Goal: Information Seeking & Learning: Learn about a topic

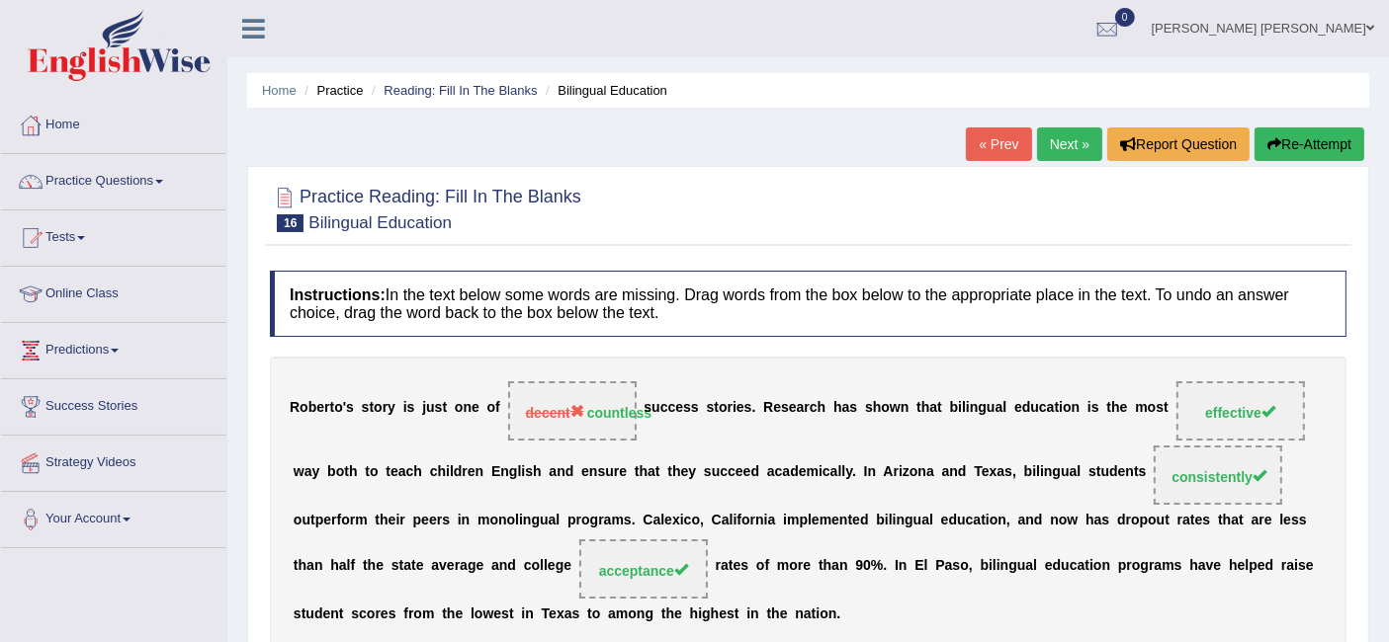
click at [1069, 150] on link "Next »" at bounding box center [1069, 145] width 65 height 34
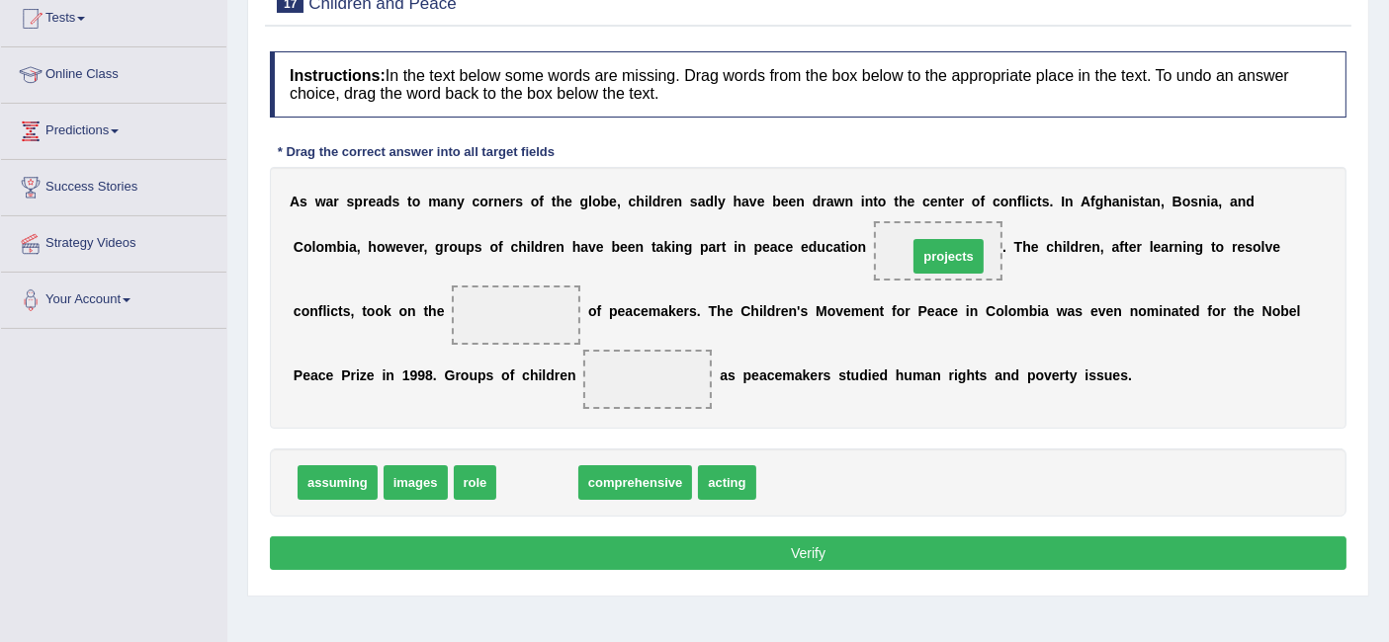
drag, startPoint x: 552, startPoint y: 479, endPoint x: 963, endPoint y: 253, distance: 469.4
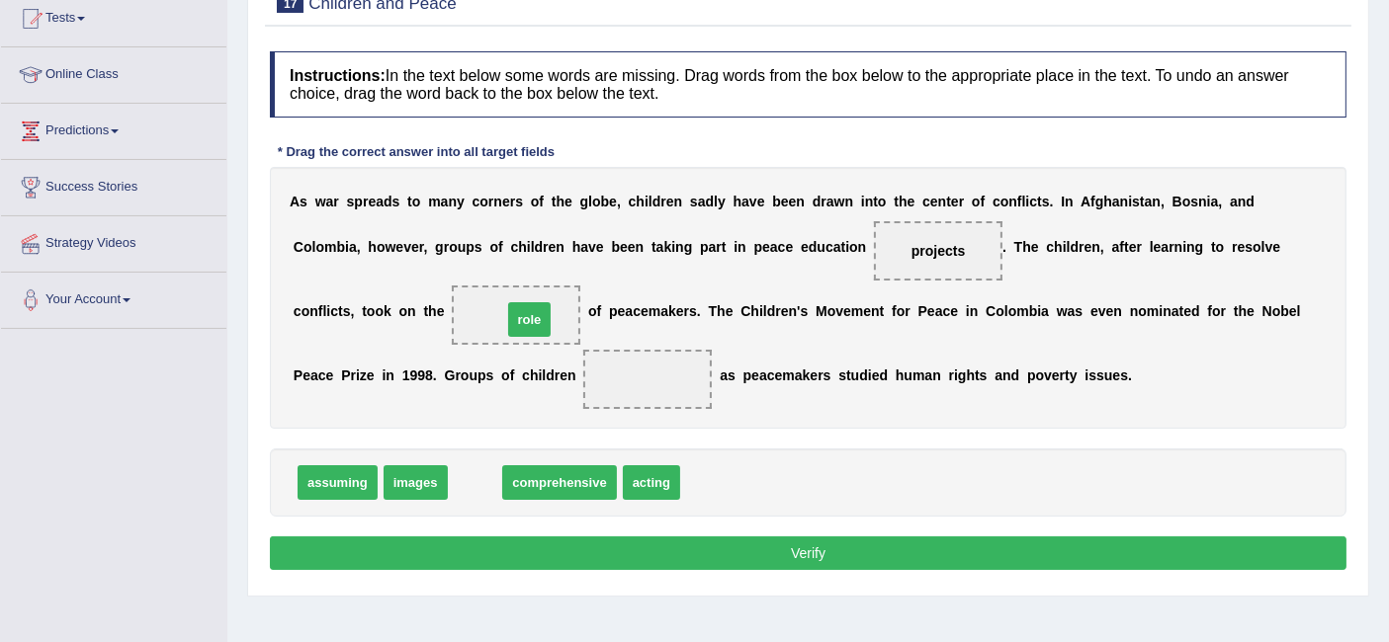
drag, startPoint x: 482, startPoint y: 478, endPoint x: 537, endPoint y: 316, distance: 171.0
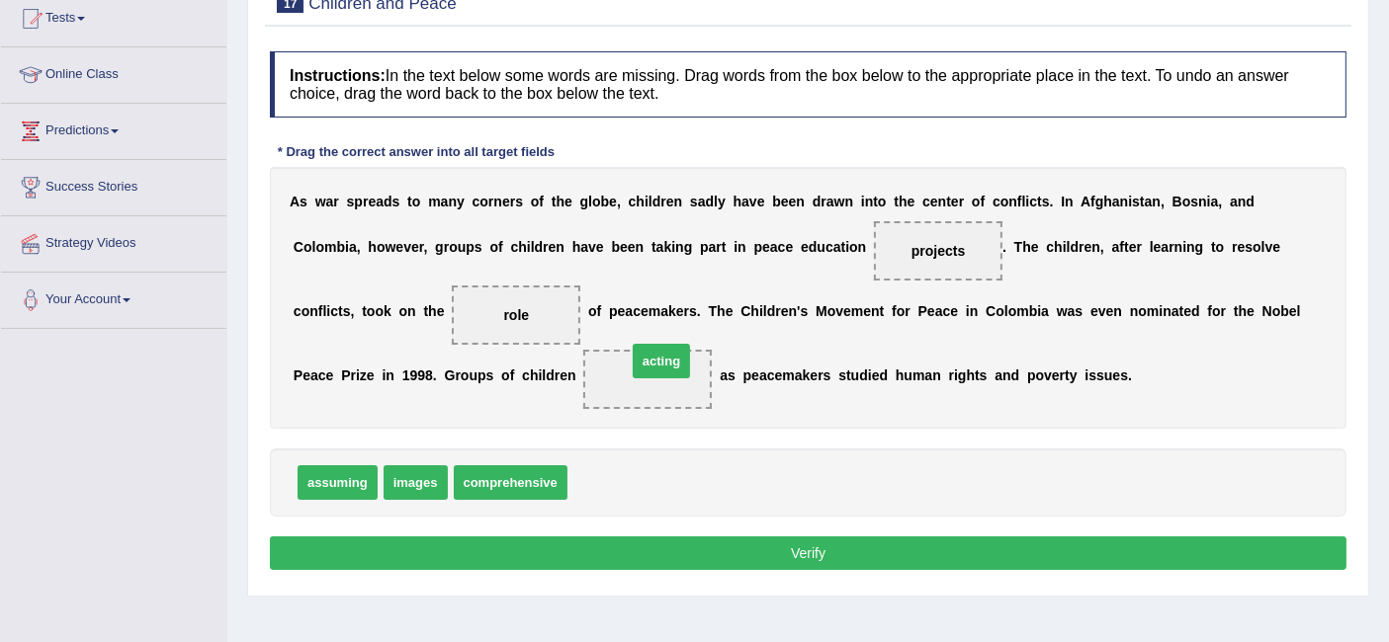
drag, startPoint x: 608, startPoint y: 477, endPoint x: 662, endPoint y: 364, distance: 126.0
click at [621, 541] on button "Verify" at bounding box center [808, 554] width 1076 height 34
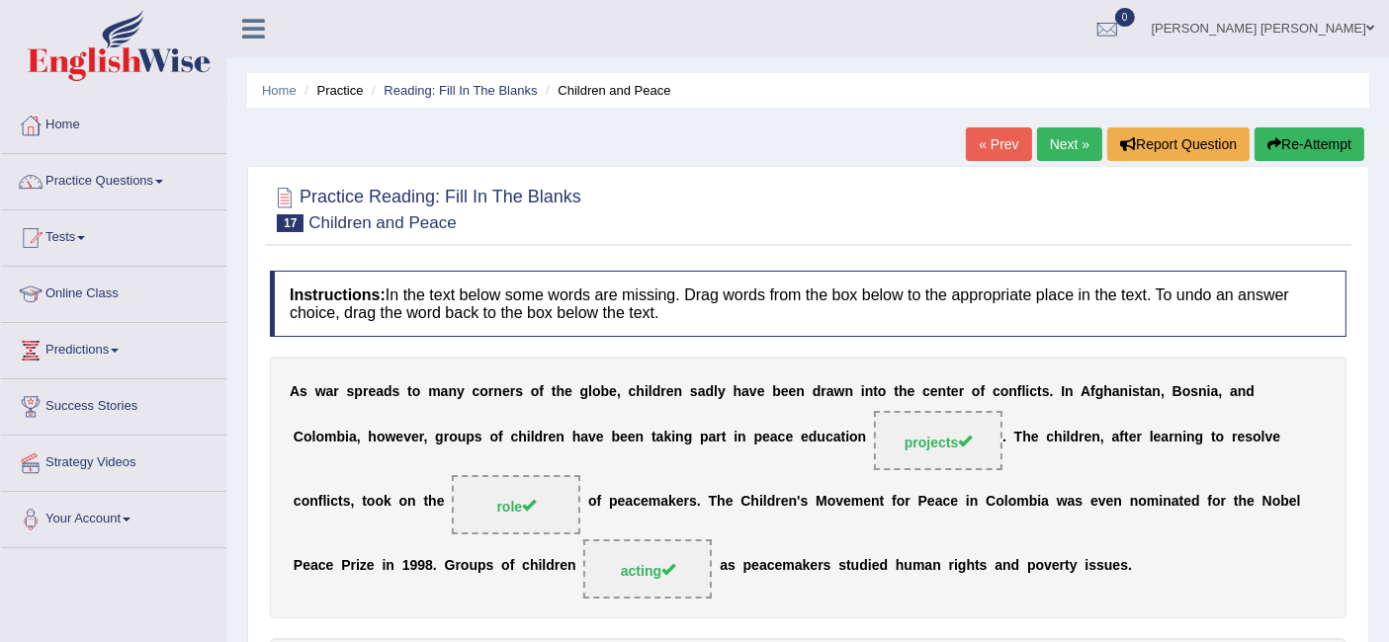
click at [1074, 148] on link "Next »" at bounding box center [1069, 145] width 65 height 34
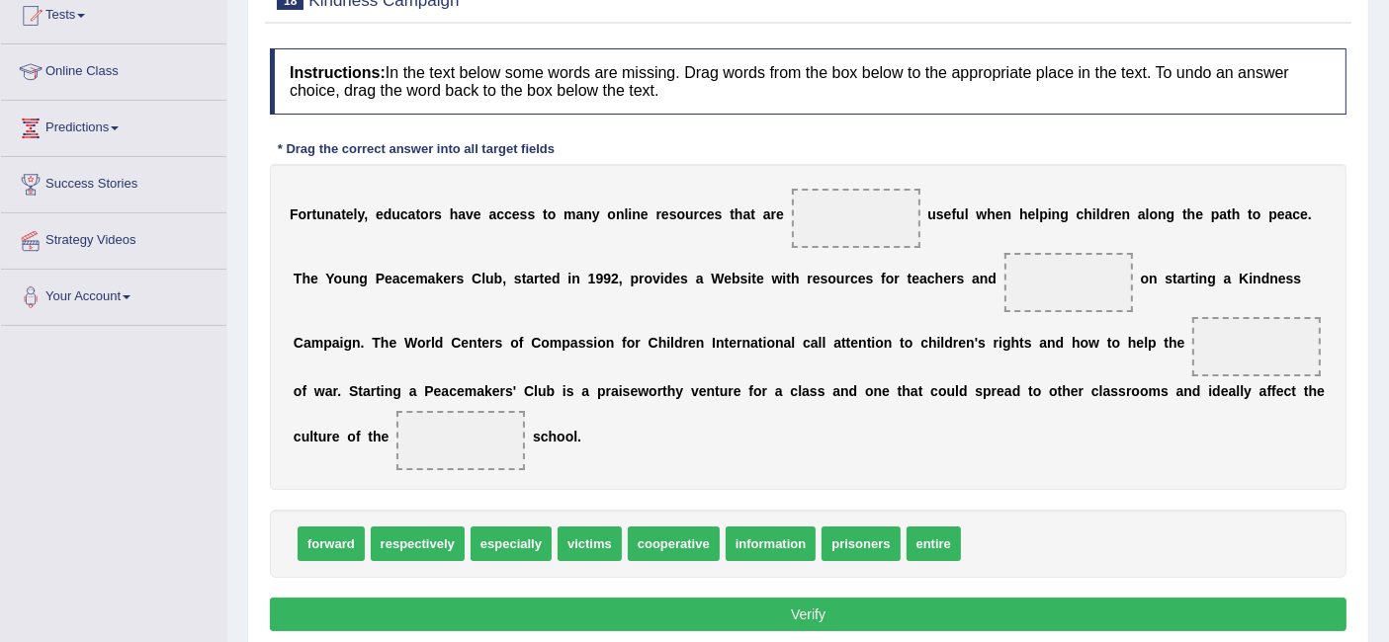
scroll to position [227, 0]
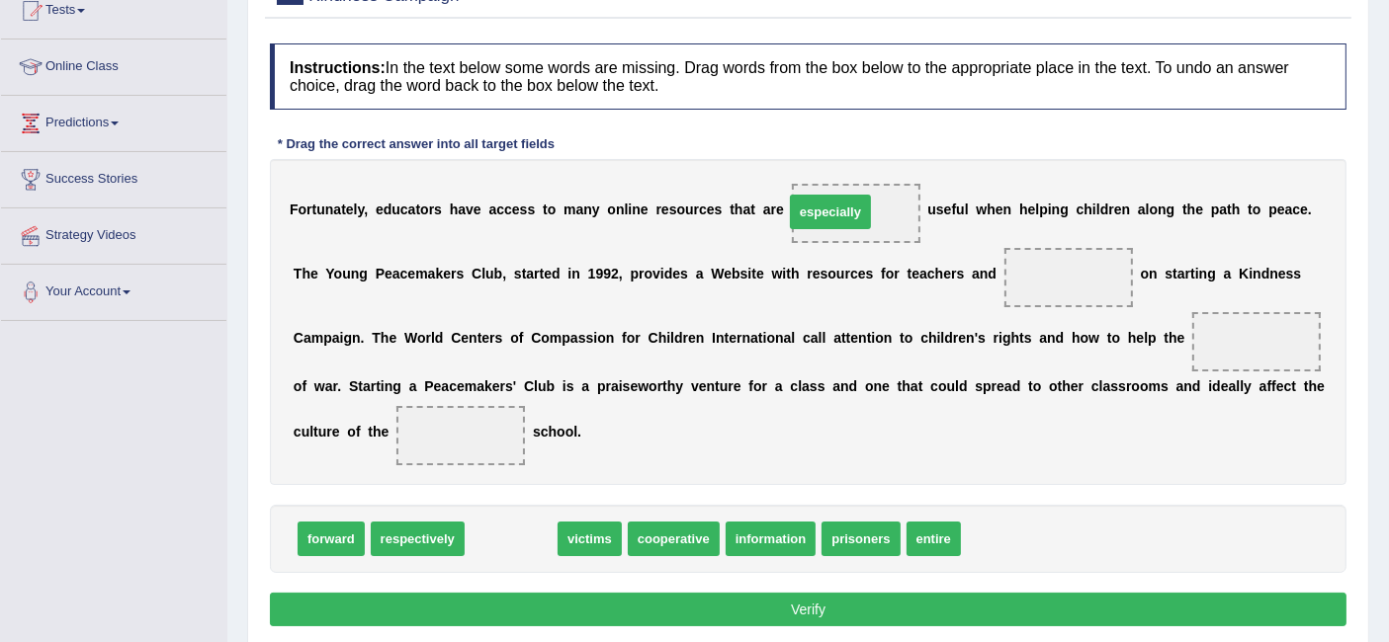
drag, startPoint x: 531, startPoint y: 531, endPoint x: 857, endPoint y: 211, distance: 457.1
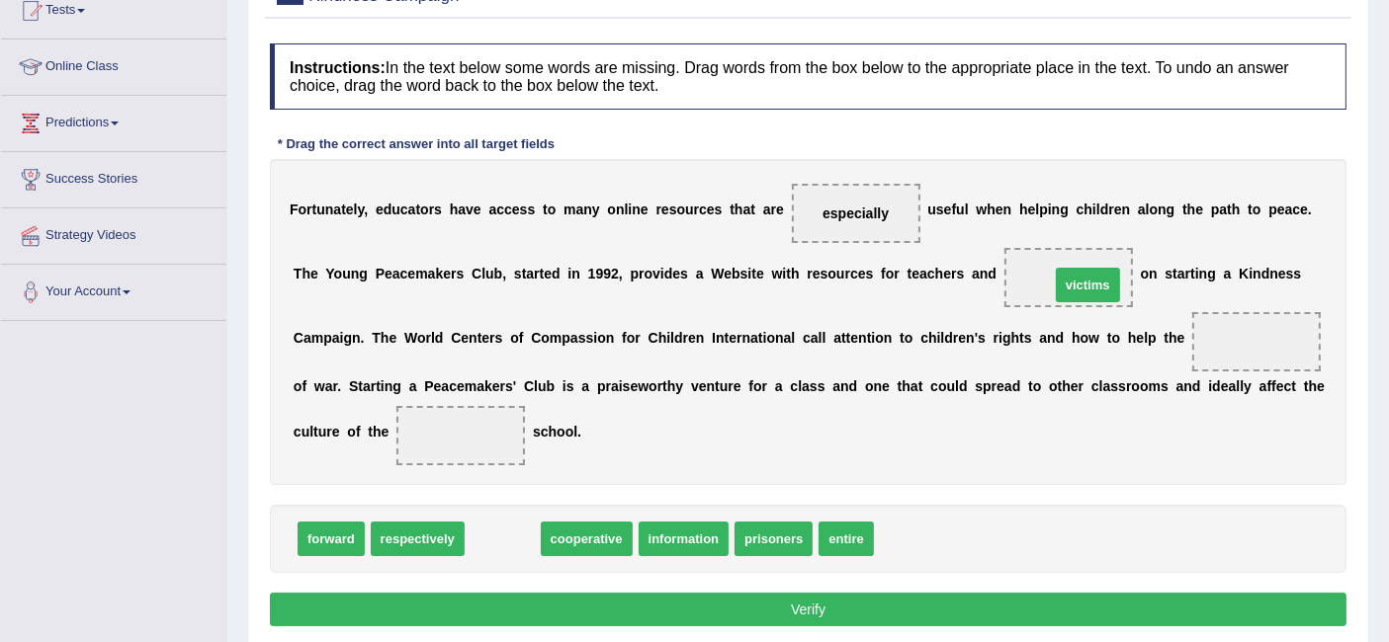
drag, startPoint x: 520, startPoint y: 536, endPoint x: 1104, endPoint y: 282, distance: 637.0
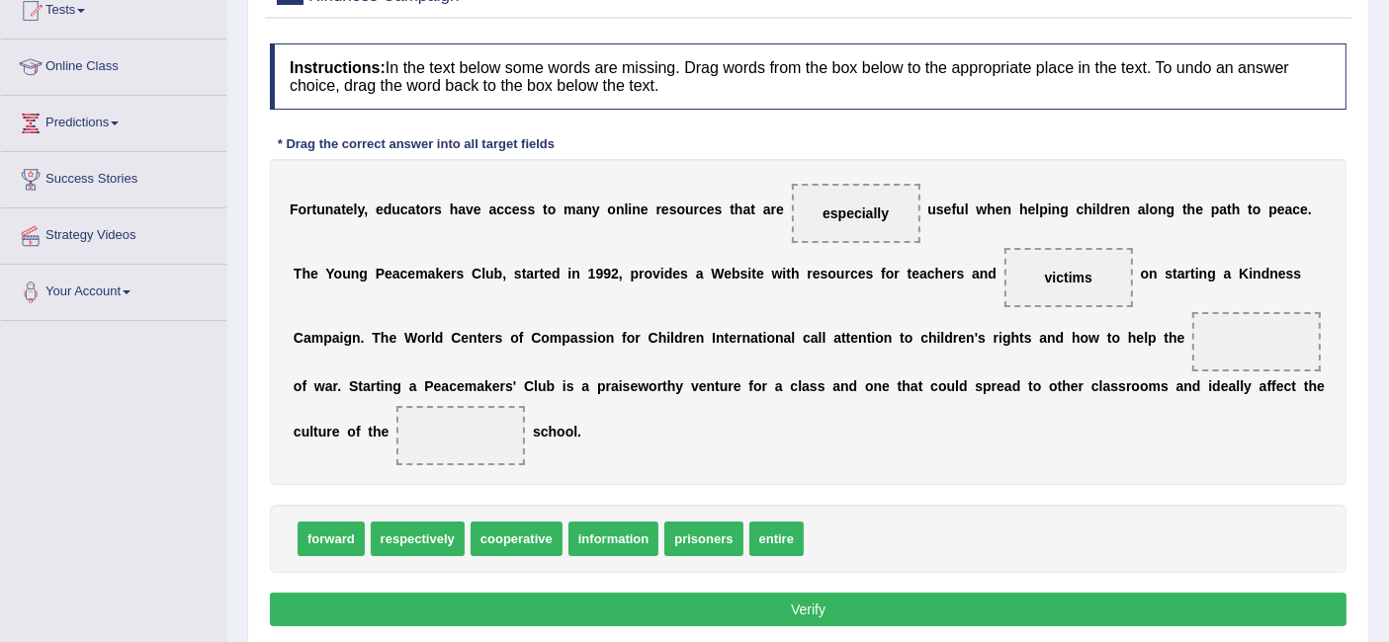
drag, startPoint x: 1061, startPoint y: 284, endPoint x: 1221, endPoint y: 314, distance: 163.0
click at [1226, 315] on div "F o r t u n a t e l y , e d u c a t o r s h a v e a c c e s s t o m a n y o n l…" at bounding box center [808, 322] width 1076 height 326
drag, startPoint x: 1090, startPoint y: 278, endPoint x: 1244, endPoint y: 339, distance: 165.9
click at [1268, 352] on div "F o r t u n a t e l y , e d u c a t o r s h a v e a c c e s s t o m a n y o n l…" at bounding box center [808, 322] width 1076 height 326
drag, startPoint x: 1064, startPoint y: 274, endPoint x: 1262, endPoint y: 345, distance: 211.0
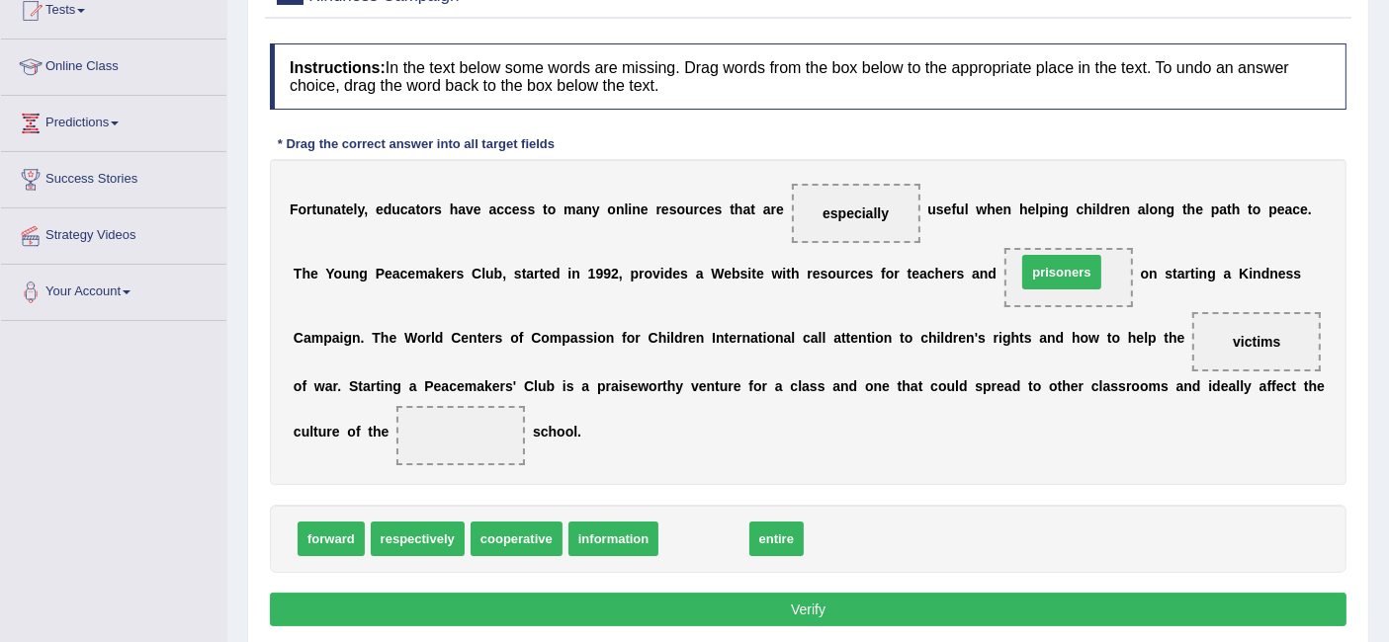
drag, startPoint x: 692, startPoint y: 544, endPoint x: 1050, endPoint y: 276, distance: 447.0
drag, startPoint x: 1259, startPoint y: 341, endPoint x: 1052, endPoint y: 272, distance: 218.8
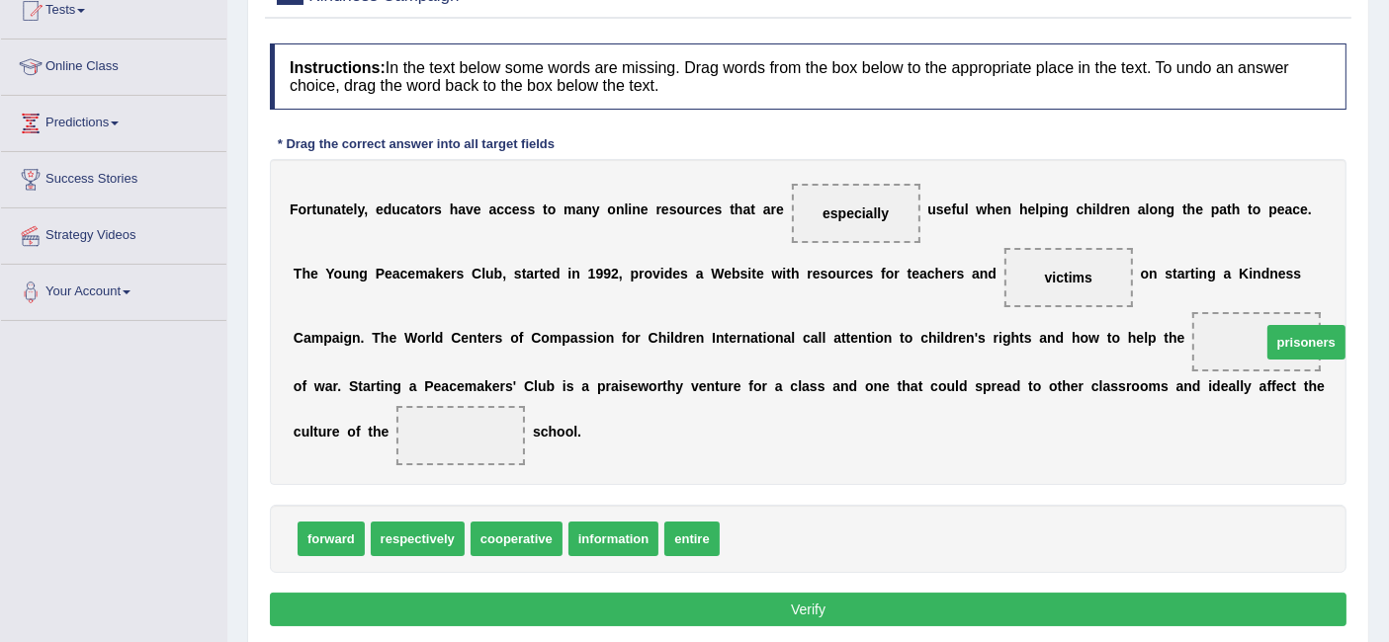
drag, startPoint x: 1129, startPoint y: 375, endPoint x: 1272, endPoint y: 337, distance: 148.2
drag, startPoint x: 684, startPoint y: 541, endPoint x: 422, endPoint y: 429, distance: 284.7
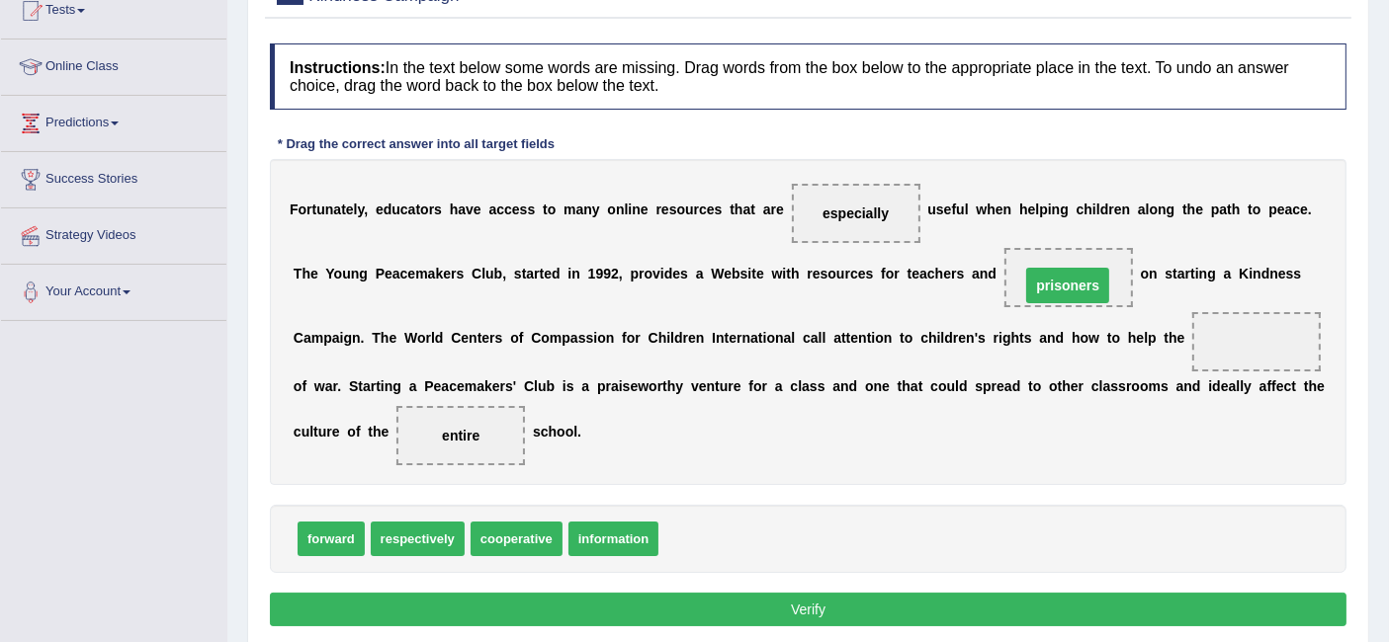
drag, startPoint x: 1245, startPoint y: 338, endPoint x: 1059, endPoint y: 282, distance: 195.1
drag, startPoint x: 707, startPoint y: 537, endPoint x: 1285, endPoint y: 332, distance: 613.3
click at [946, 613] on button "Verify" at bounding box center [808, 610] width 1076 height 34
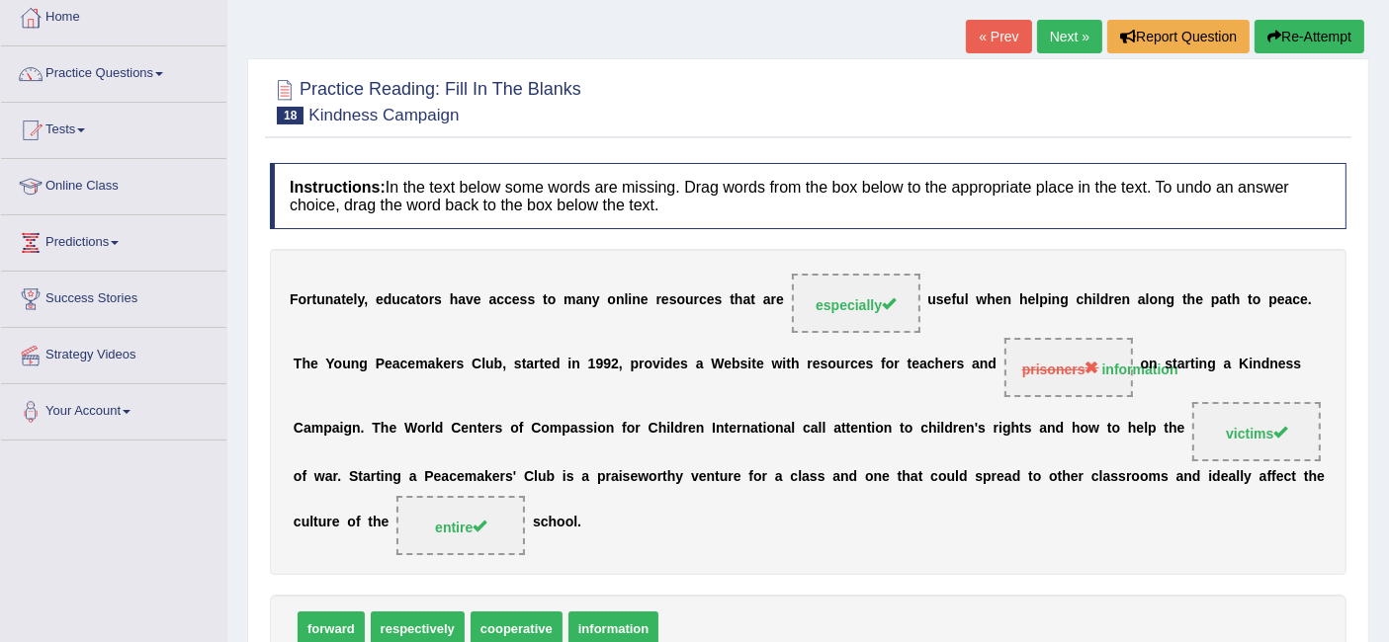
scroll to position [0, 0]
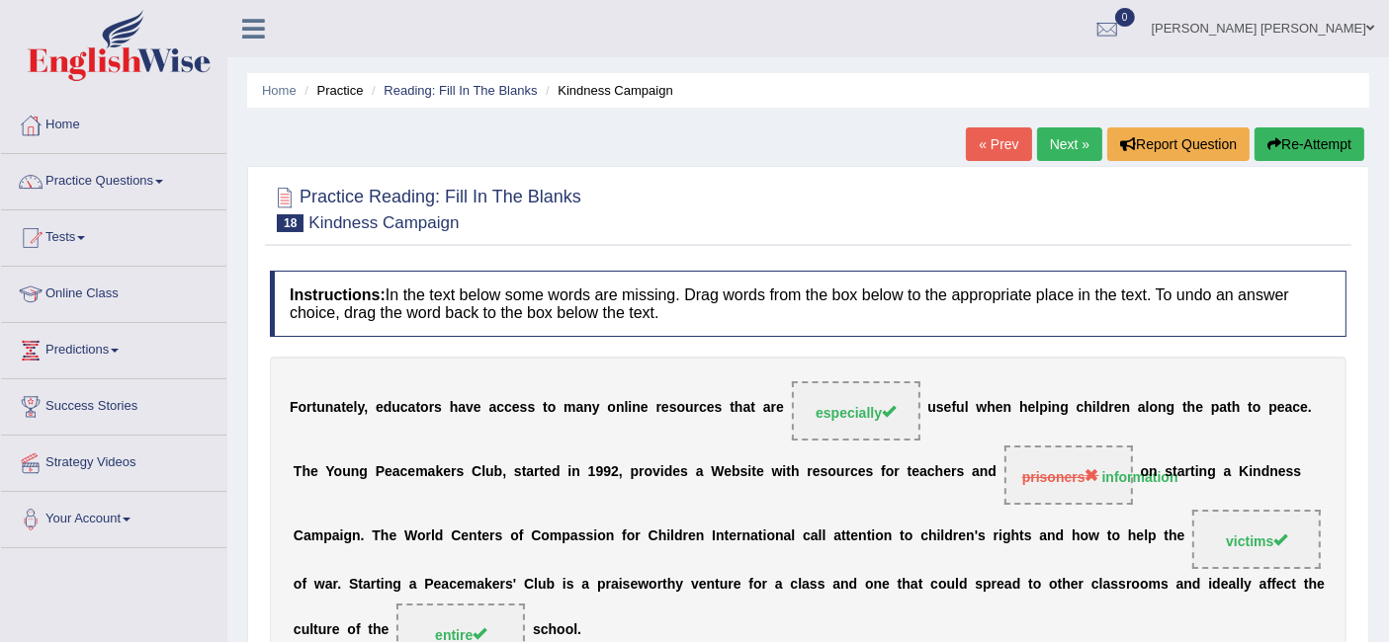
click at [1072, 153] on link "Next »" at bounding box center [1069, 145] width 65 height 34
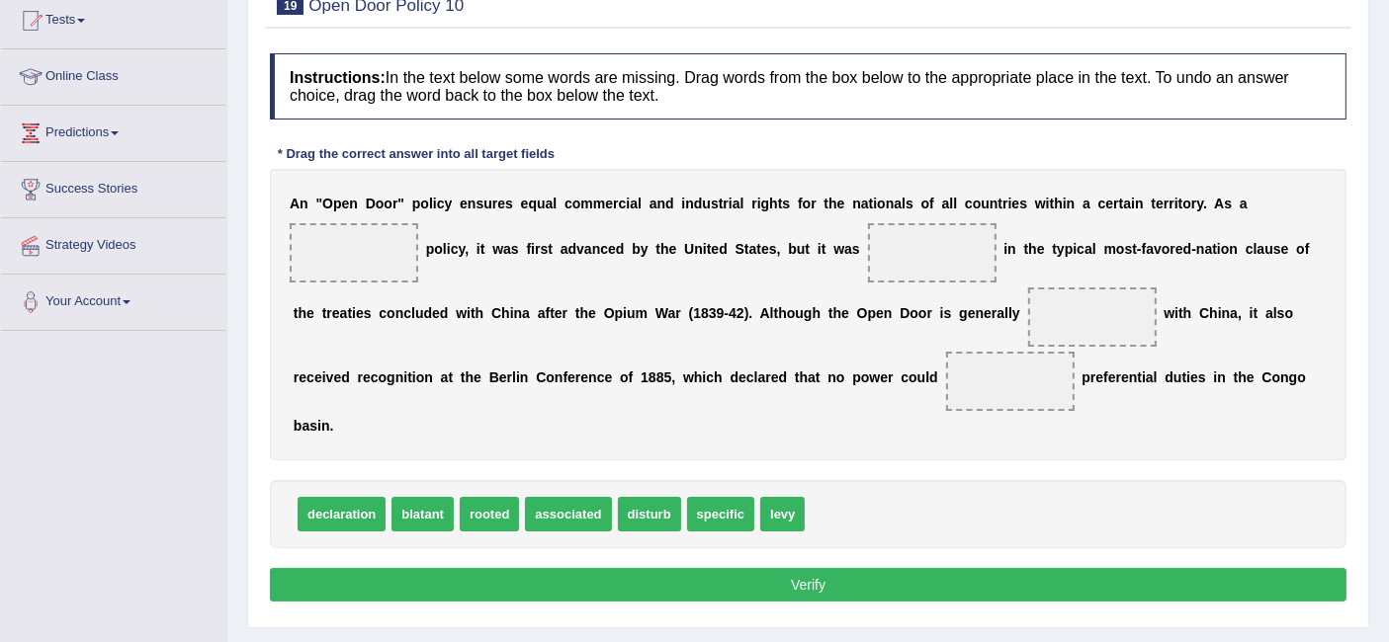
scroll to position [219, 0]
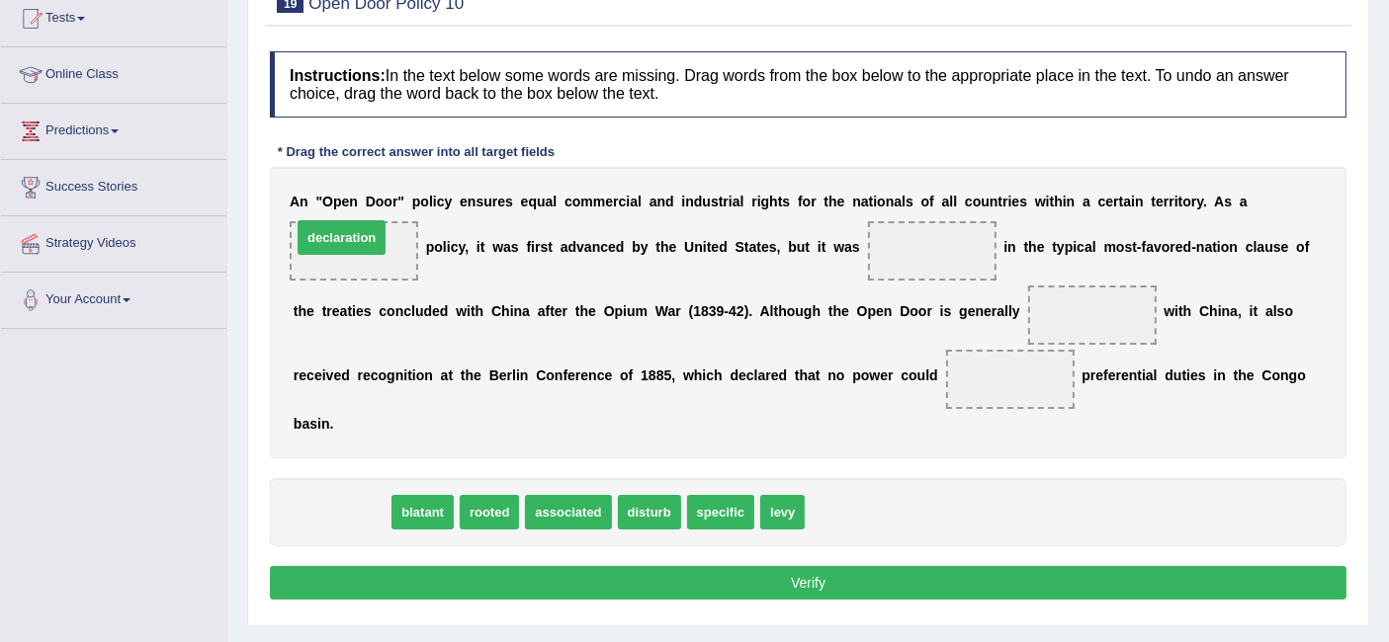
drag, startPoint x: 353, startPoint y: 511, endPoint x: 355, endPoint y: 237, distance: 273.8
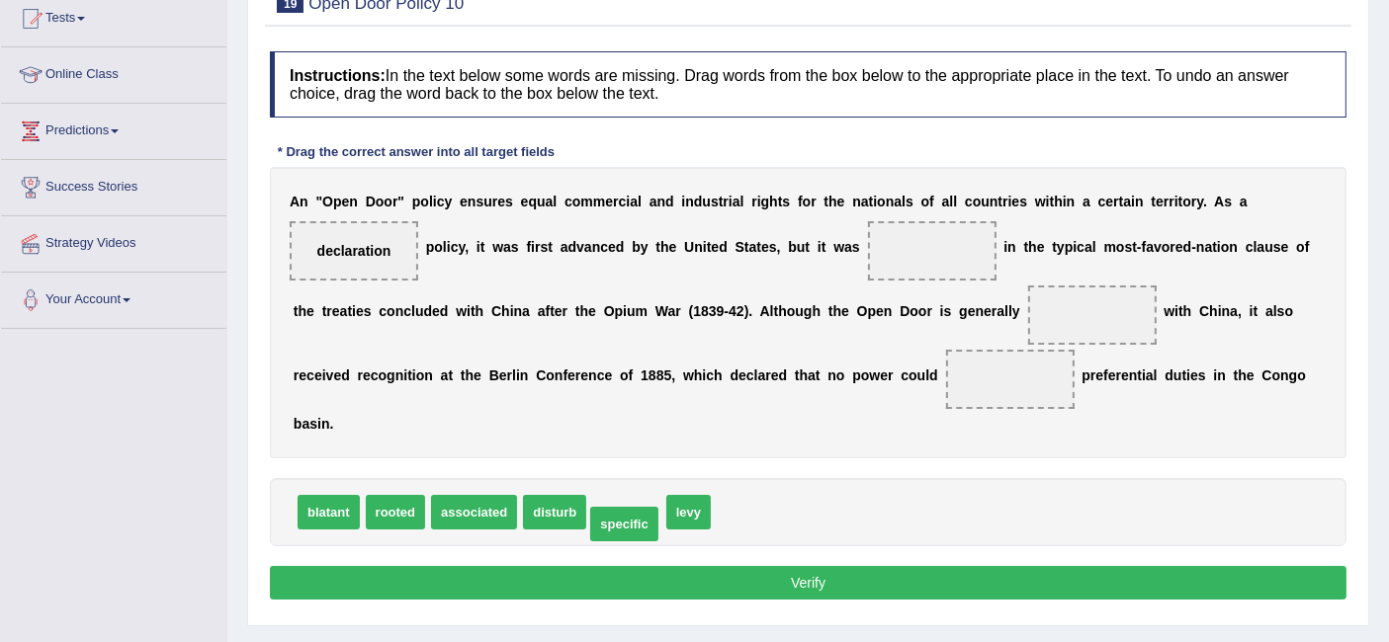
drag, startPoint x: 635, startPoint y: 497, endPoint x: 633, endPoint y: 509, distance: 12.0
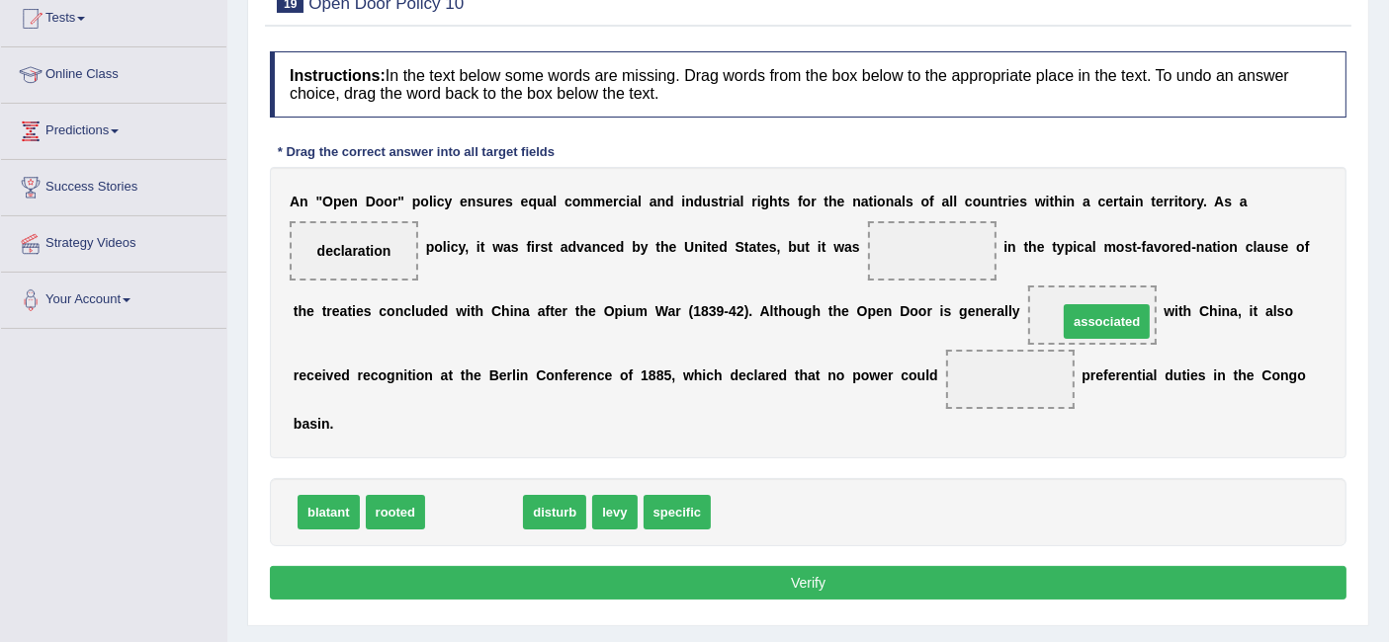
drag, startPoint x: 485, startPoint y: 506, endPoint x: 1118, endPoint y: 312, distance: 661.6
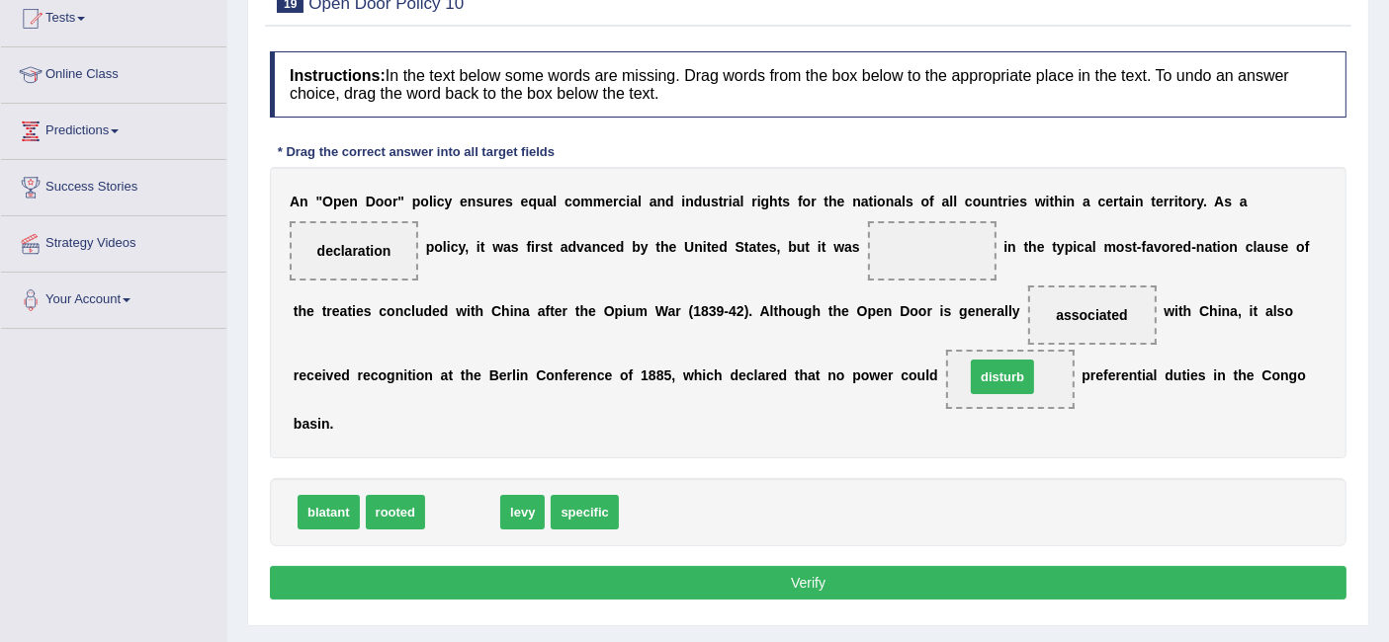
drag, startPoint x: 459, startPoint y: 514, endPoint x: 998, endPoint y: 379, distance: 556.4
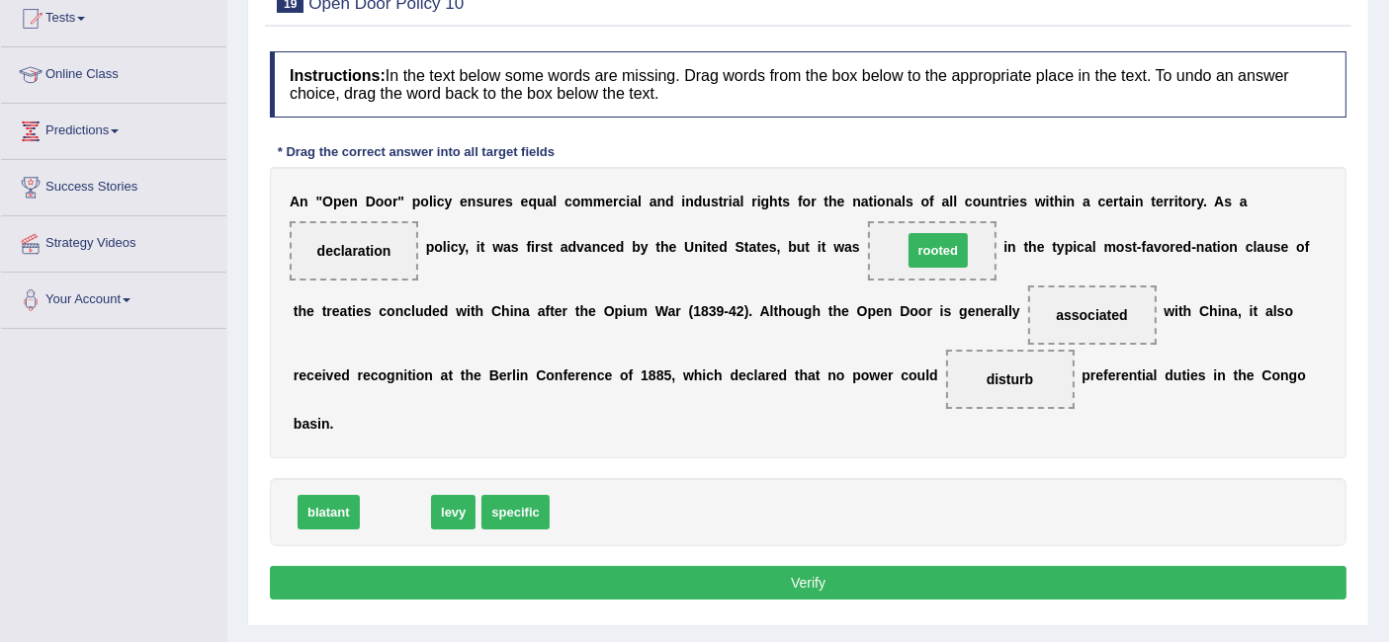
drag, startPoint x: 372, startPoint y: 509, endPoint x: 912, endPoint y: 249, distance: 599.9
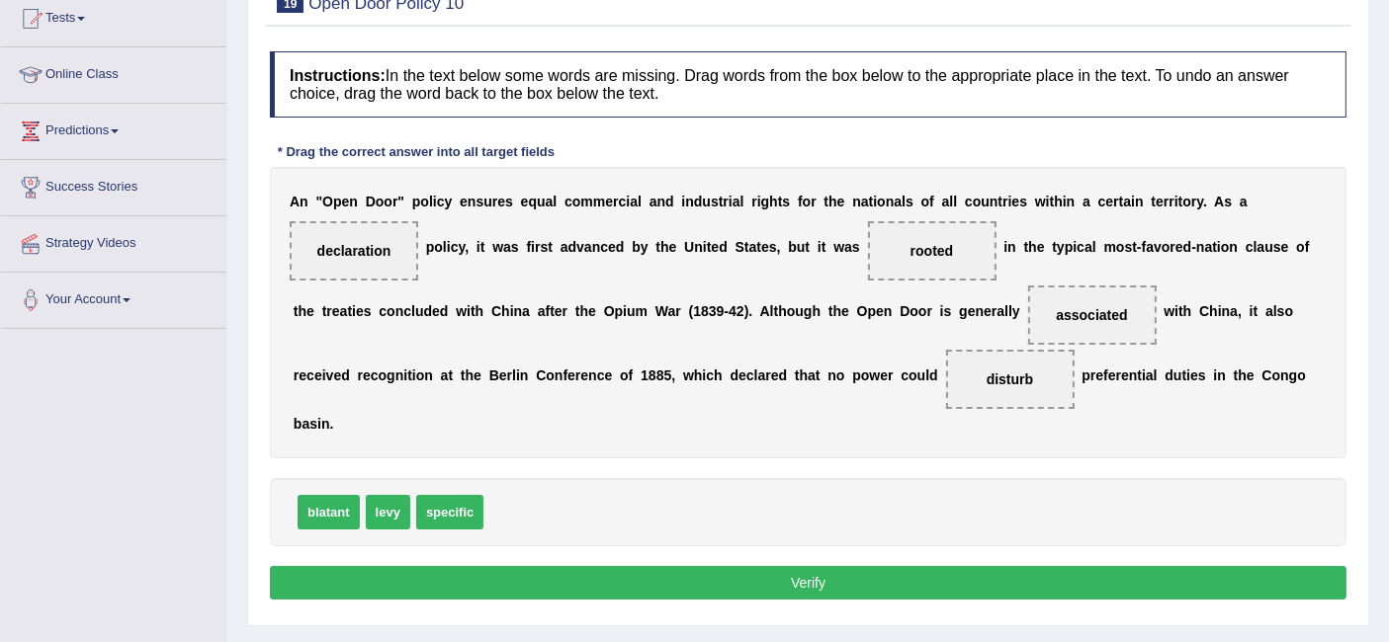
click at [812, 588] on button "Verify" at bounding box center [808, 583] width 1076 height 34
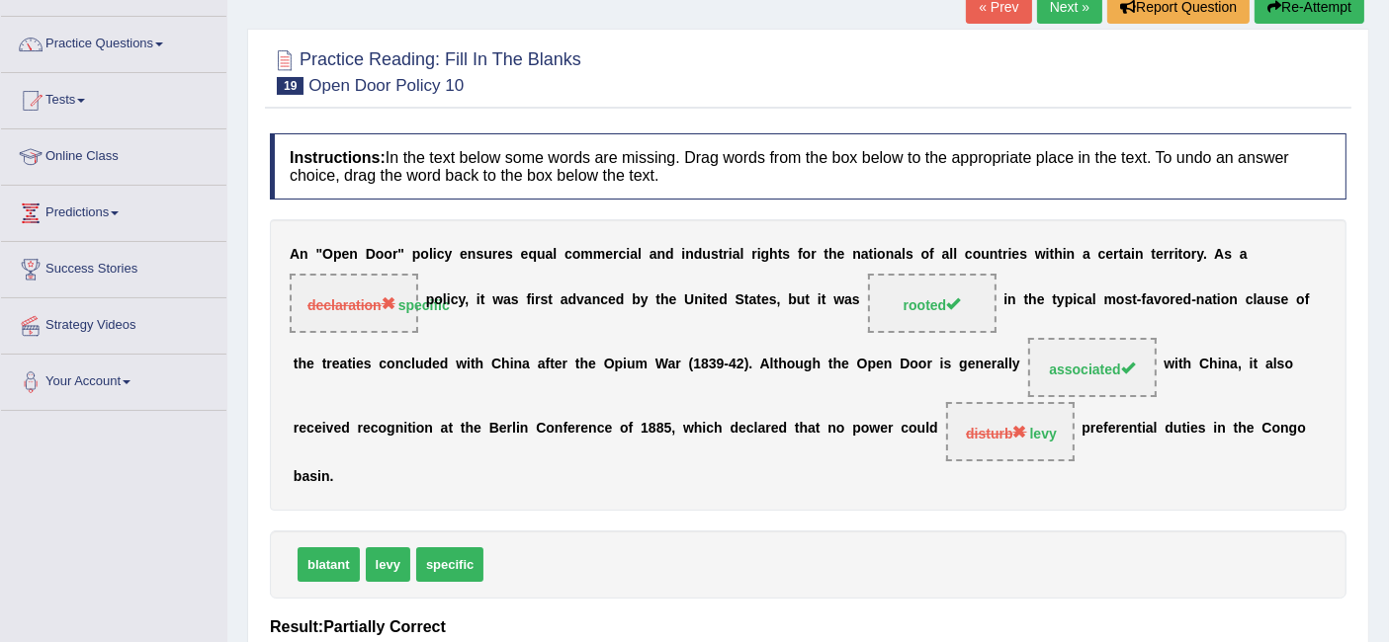
scroll to position [0, 0]
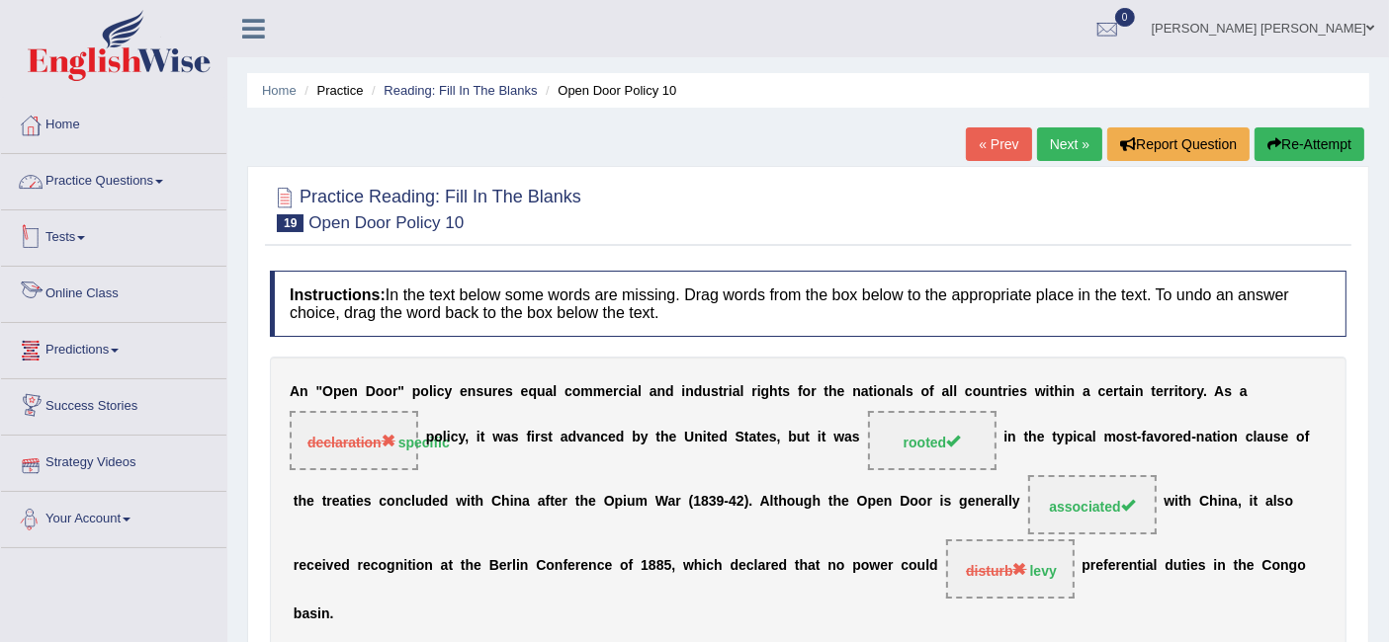
click at [84, 168] on link "Practice Questions" at bounding box center [113, 178] width 225 height 49
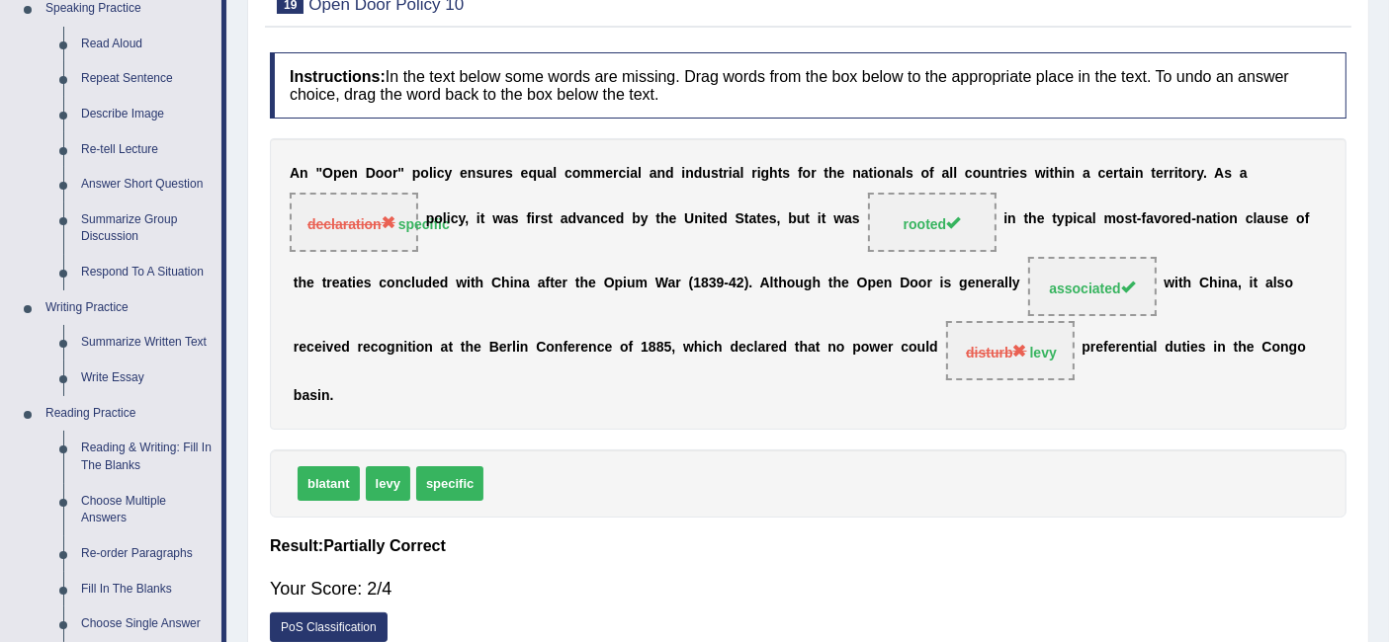
scroll to position [219, 0]
click at [167, 346] on link "Summarize Written Text" at bounding box center [146, 342] width 149 height 36
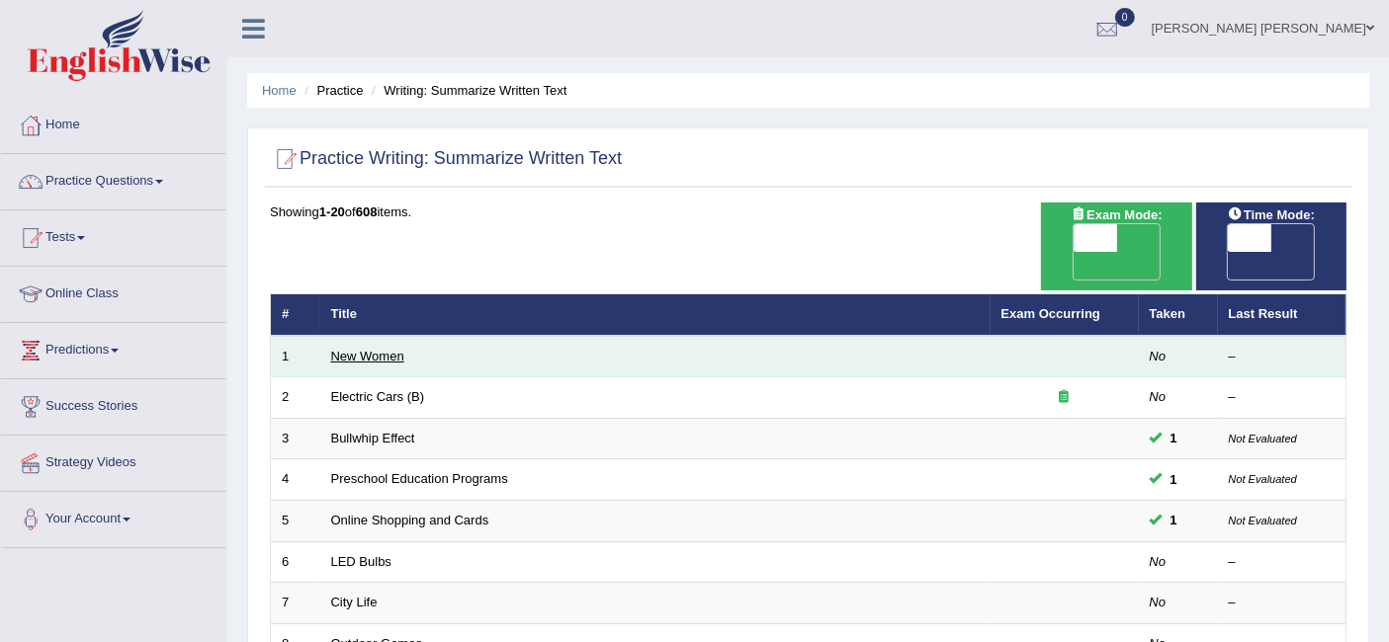
click at [383, 349] on link "New Women" at bounding box center [367, 356] width 73 height 15
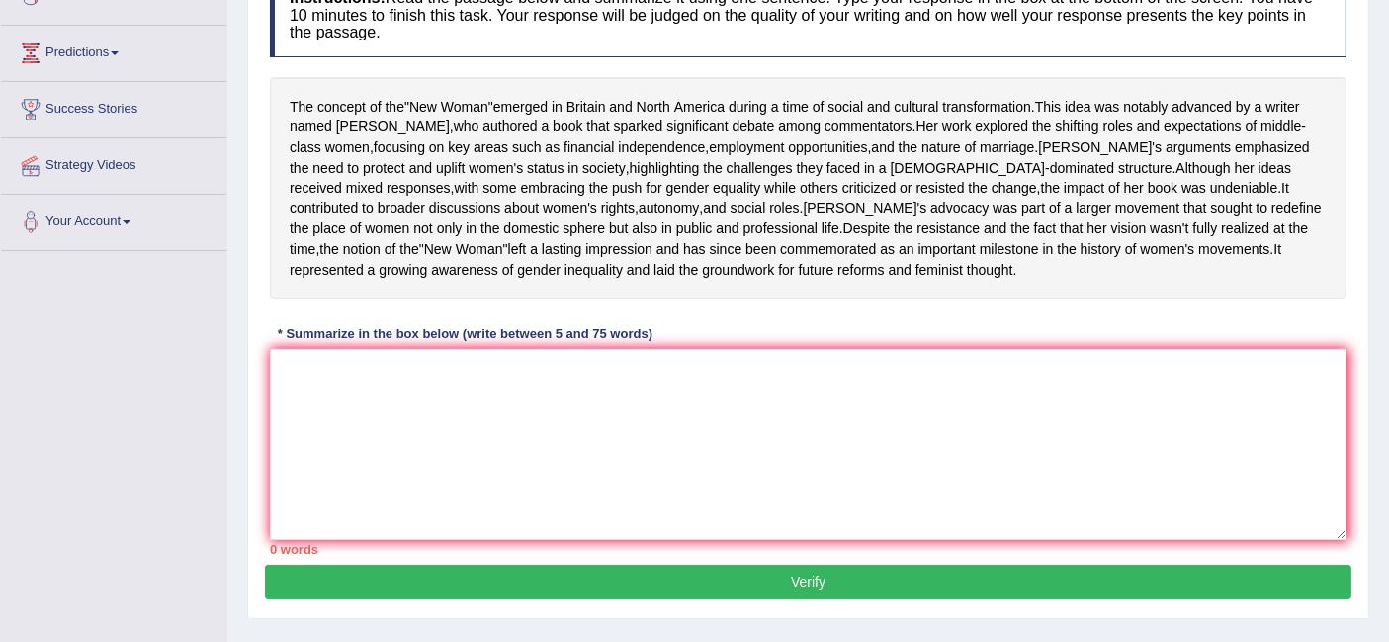
scroll to position [329, 0]
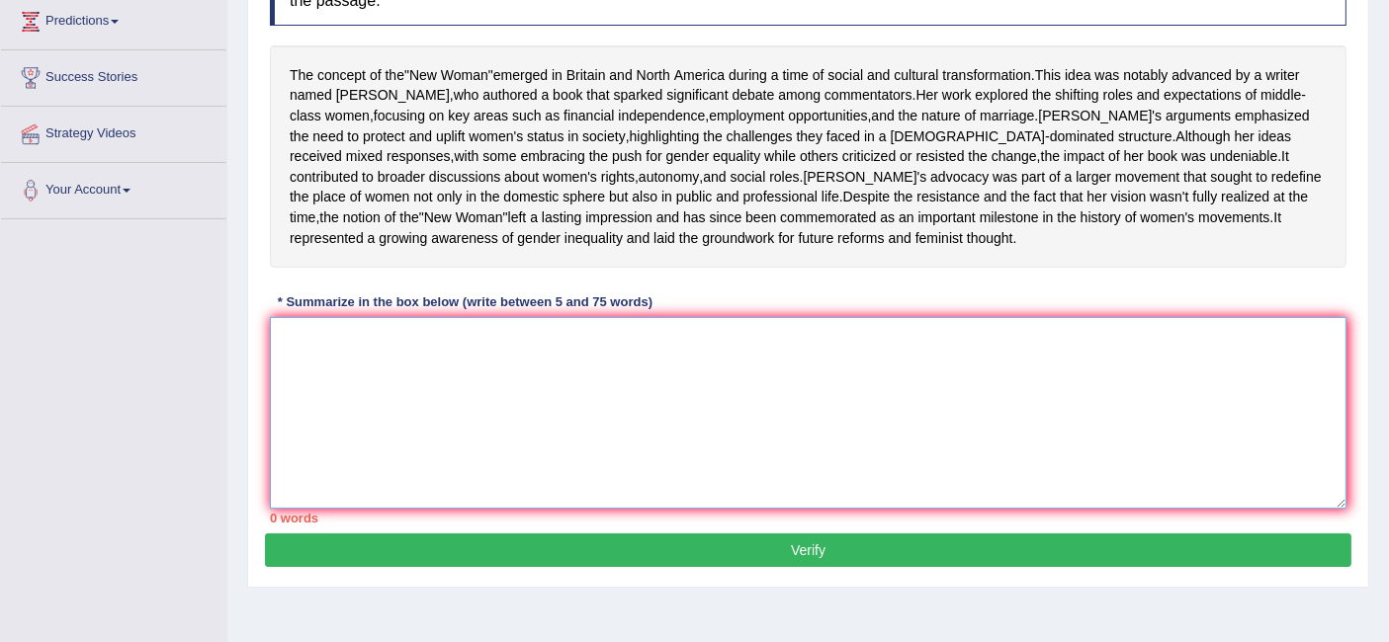
click at [649, 432] on textarea at bounding box center [808, 413] width 1076 height 192
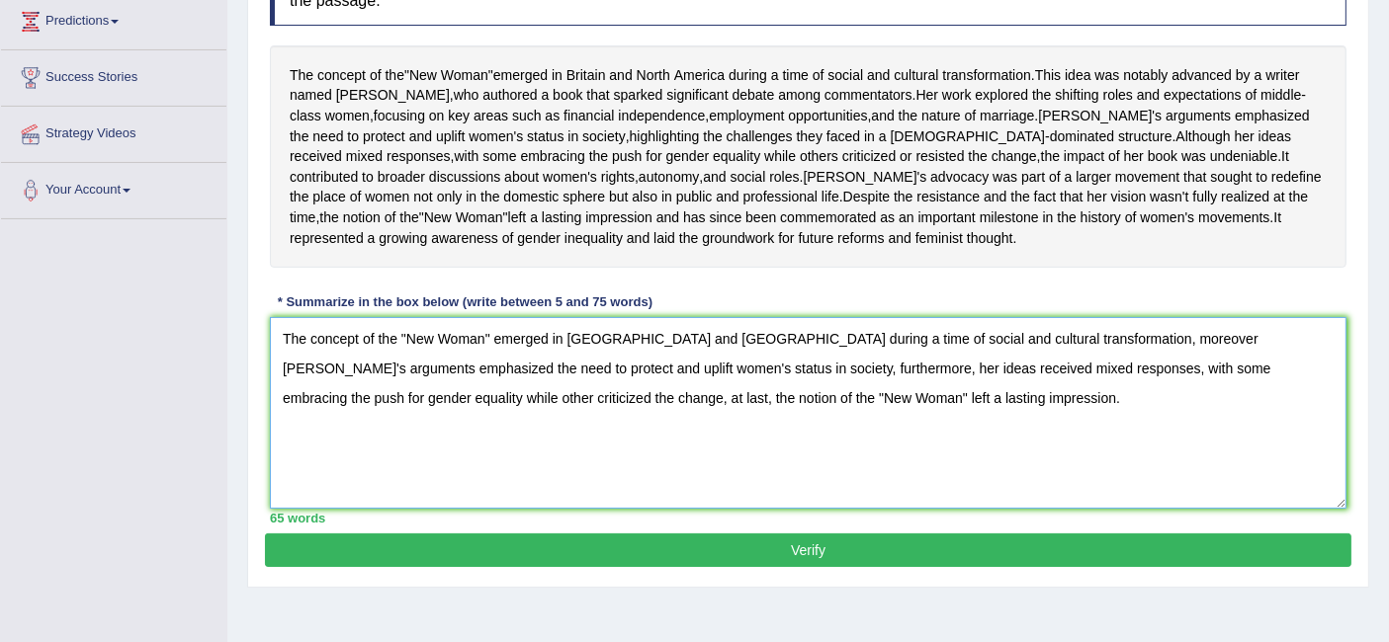
click at [1293, 411] on textarea "The concept of the "New Woman" emerged in [GEOGRAPHIC_DATA] and [GEOGRAPHIC_DAT…" at bounding box center [808, 413] width 1076 height 192
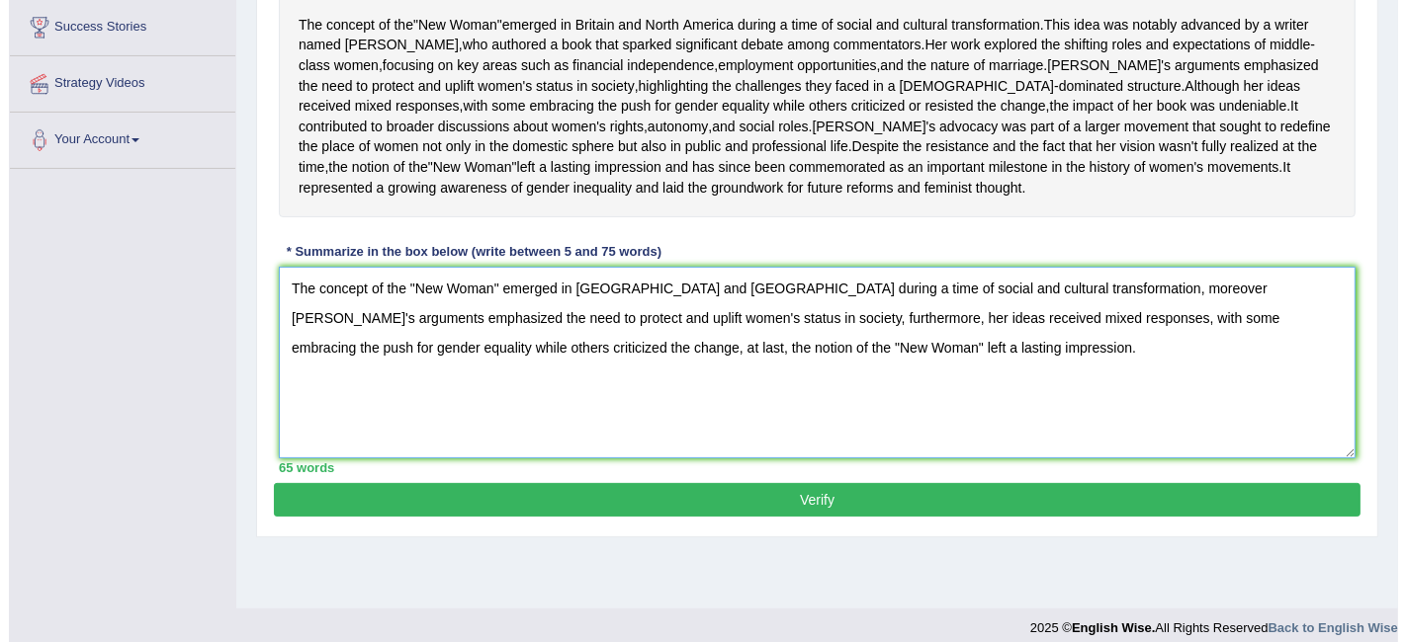
scroll to position [382, 0]
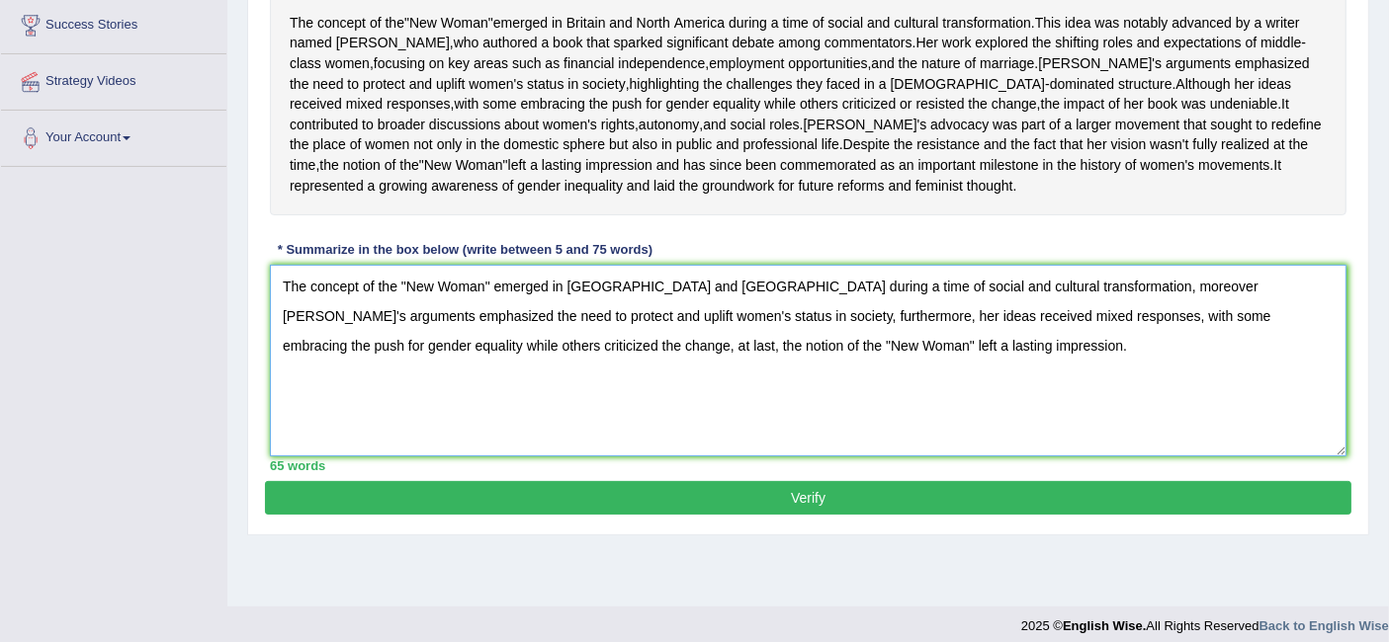
type textarea "The concept of the "New Woman" emerged in [GEOGRAPHIC_DATA] and [GEOGRAPHIC_DAT…"
click at [900, 515] on button "Verify" at bounding box center [808, 498] width 1086 height 34
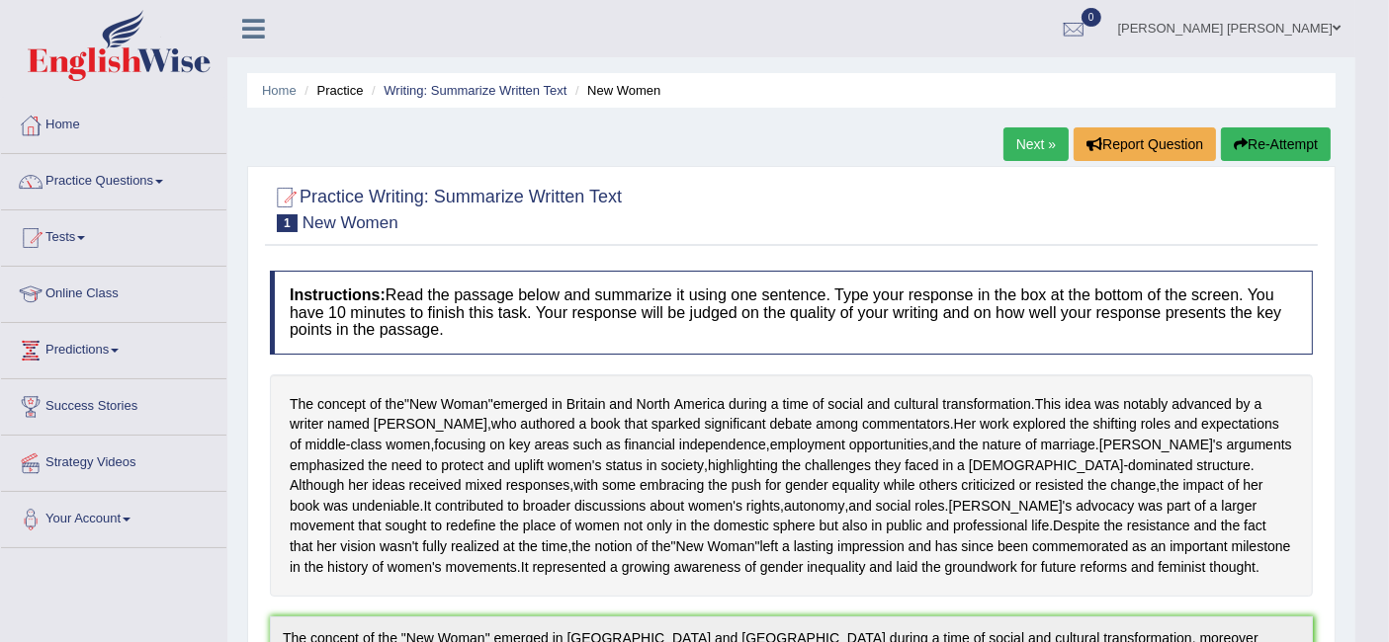
scroll to position [1, 0]
